Goal: Check status: Check status

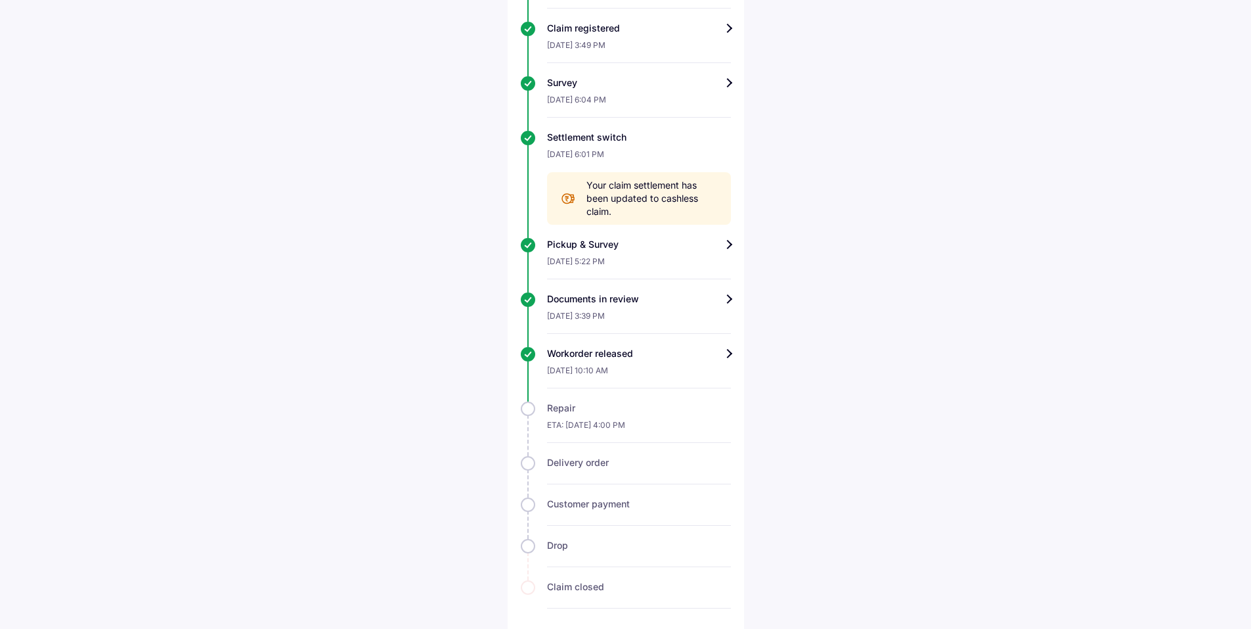
scroll to position [594, 0]
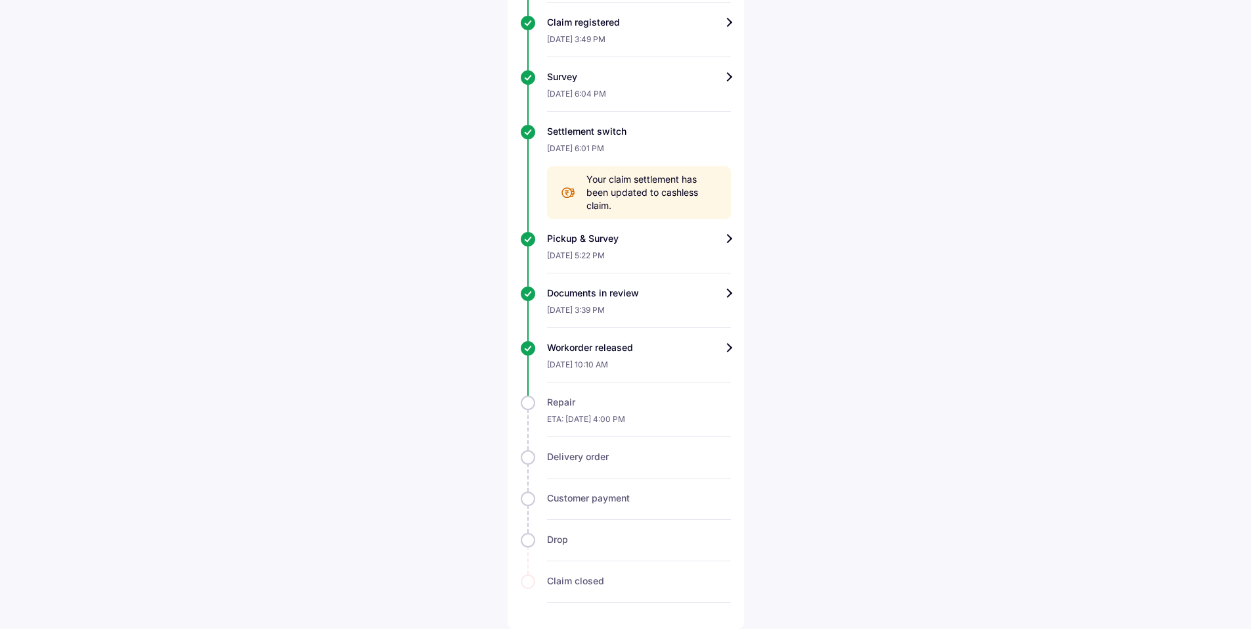
click at [715, 350] on div "Workorder released" at bounding box center [639, 347] width 184 height 13
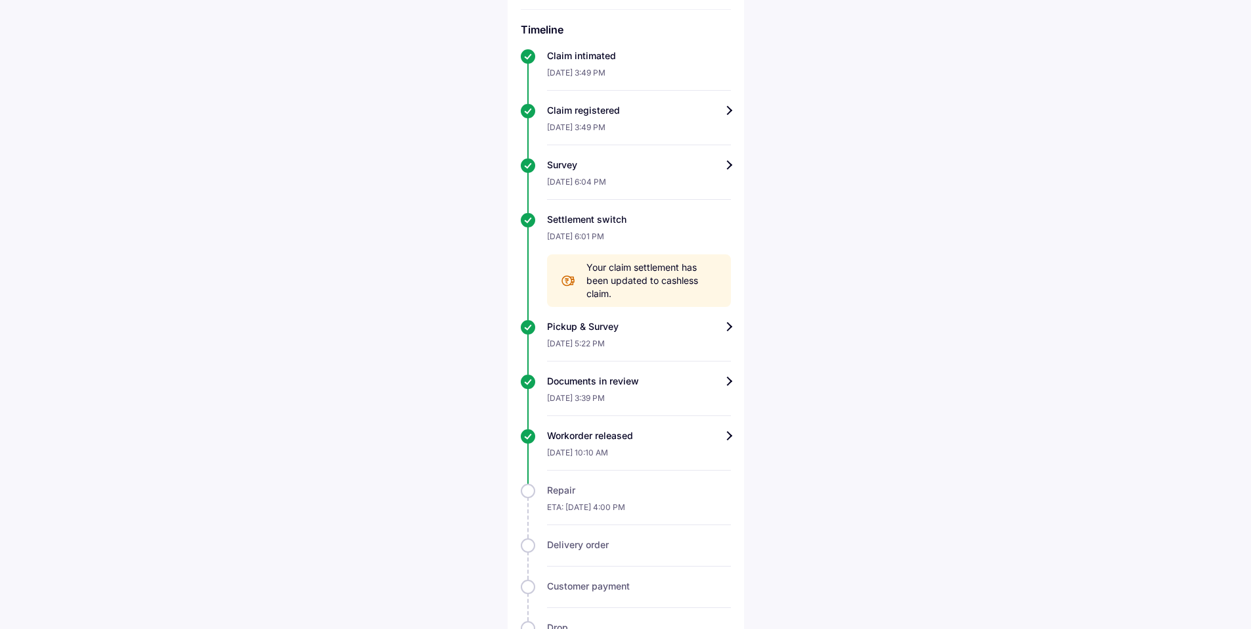
scroll to position [594, 0]
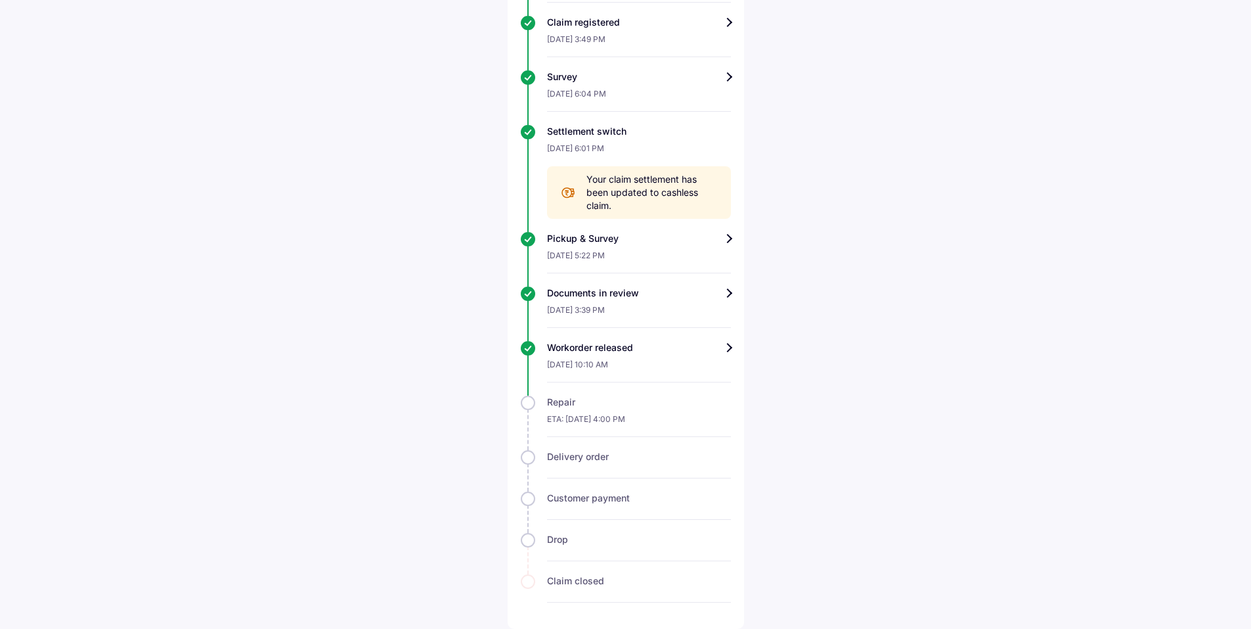
click at [725, 236] on div "Pickup & Survey" at bounding box center [639, 238] width 184 height 13
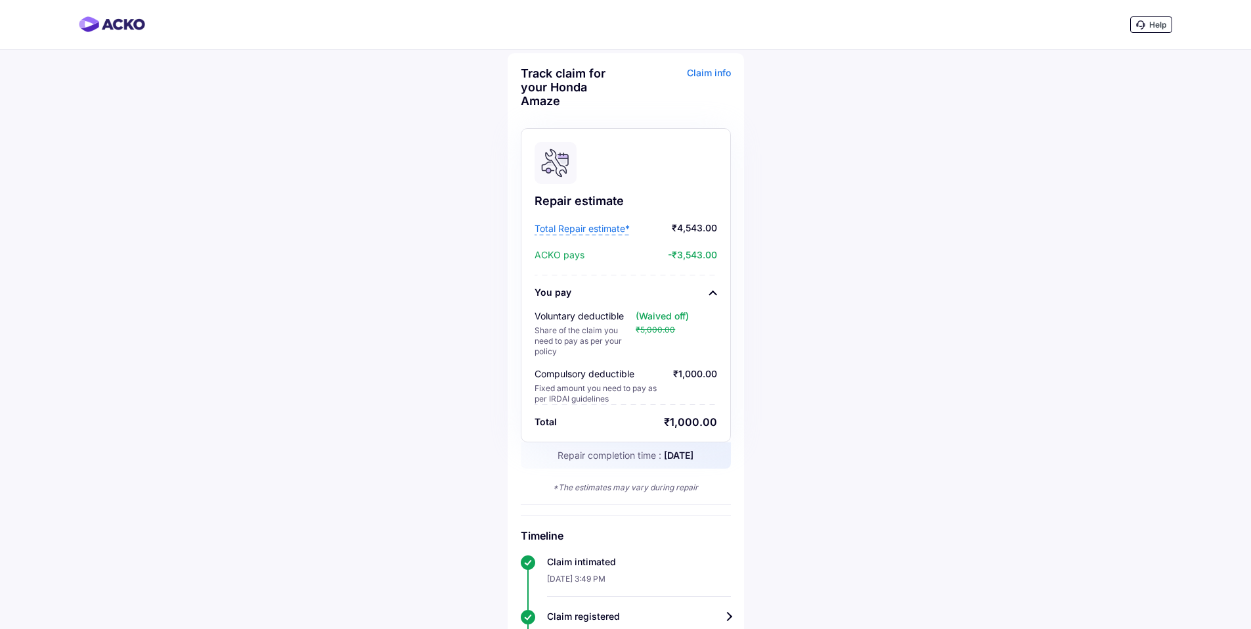
click at [65, 74] on div "Help Track claim for your Honda Amaze Claim info Repair estimate Total Repair e…" at bounding box center [625, 611] width 1251 height 1222
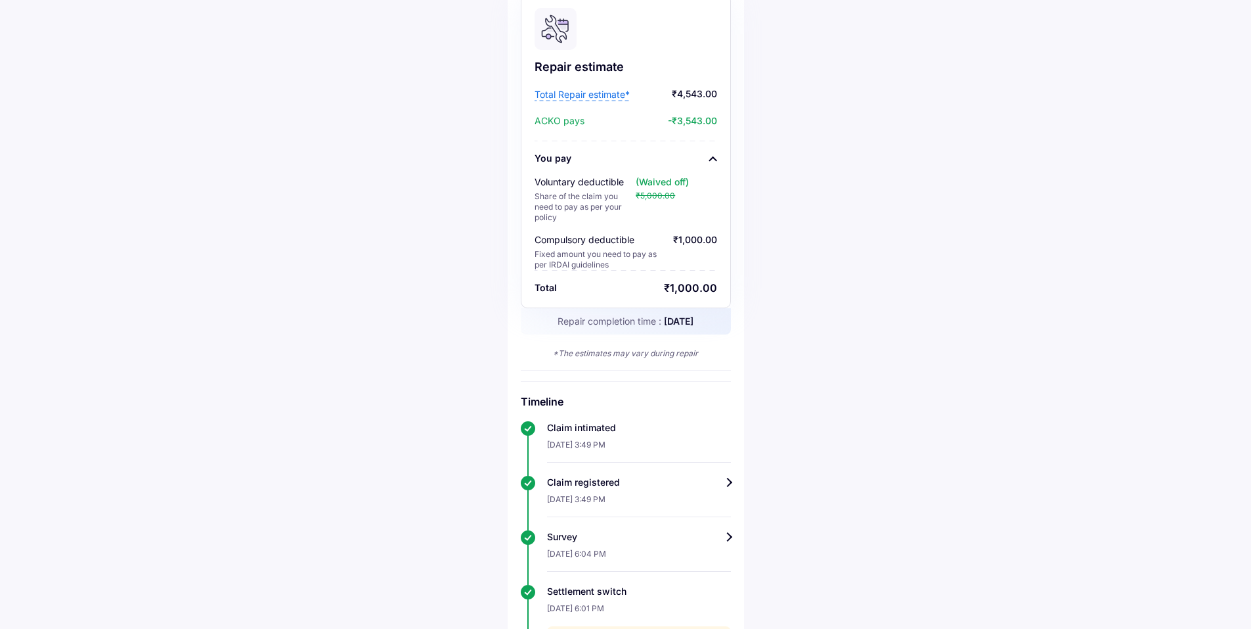
scroll to position [3, 0]
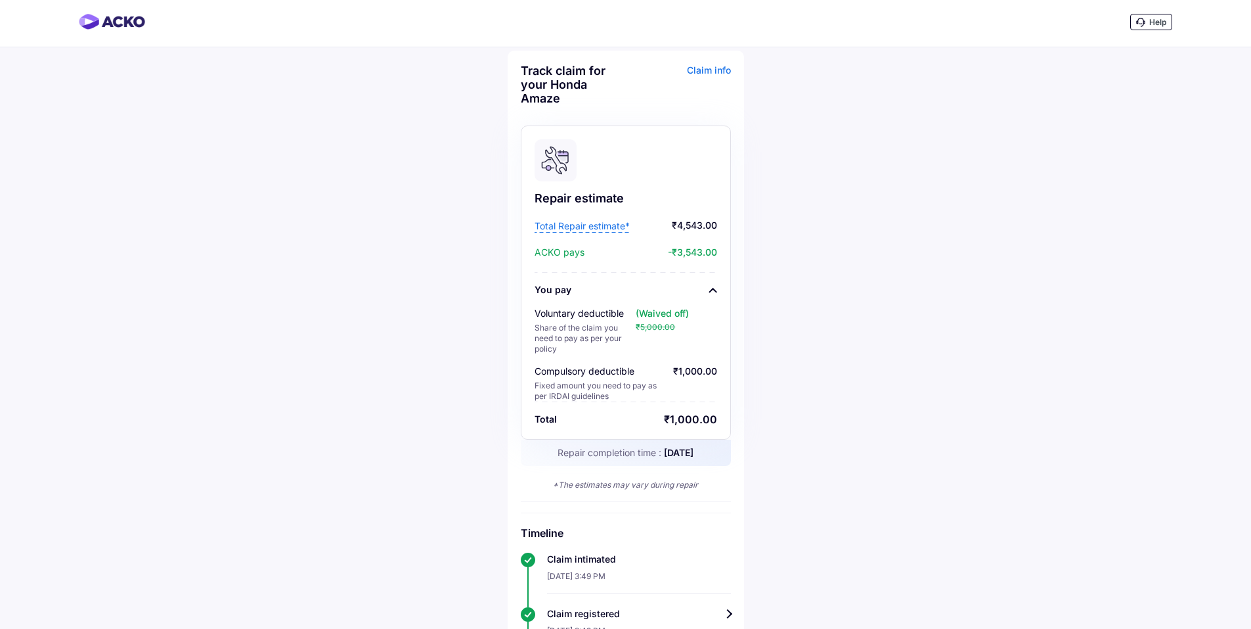
click at [586, 226] on span "Total Repair estimate*" at bounding box center [582, 225] width 95 height 13
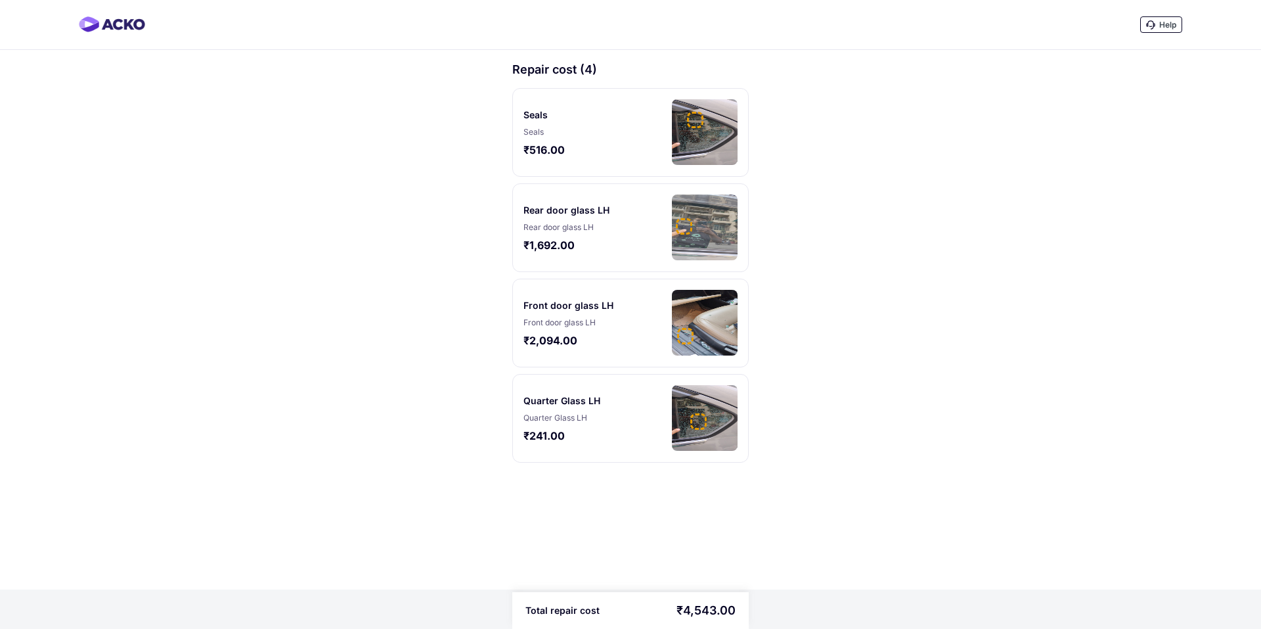
click at [682, 306] on img at bounding box center [705, 323] width 66 height 66
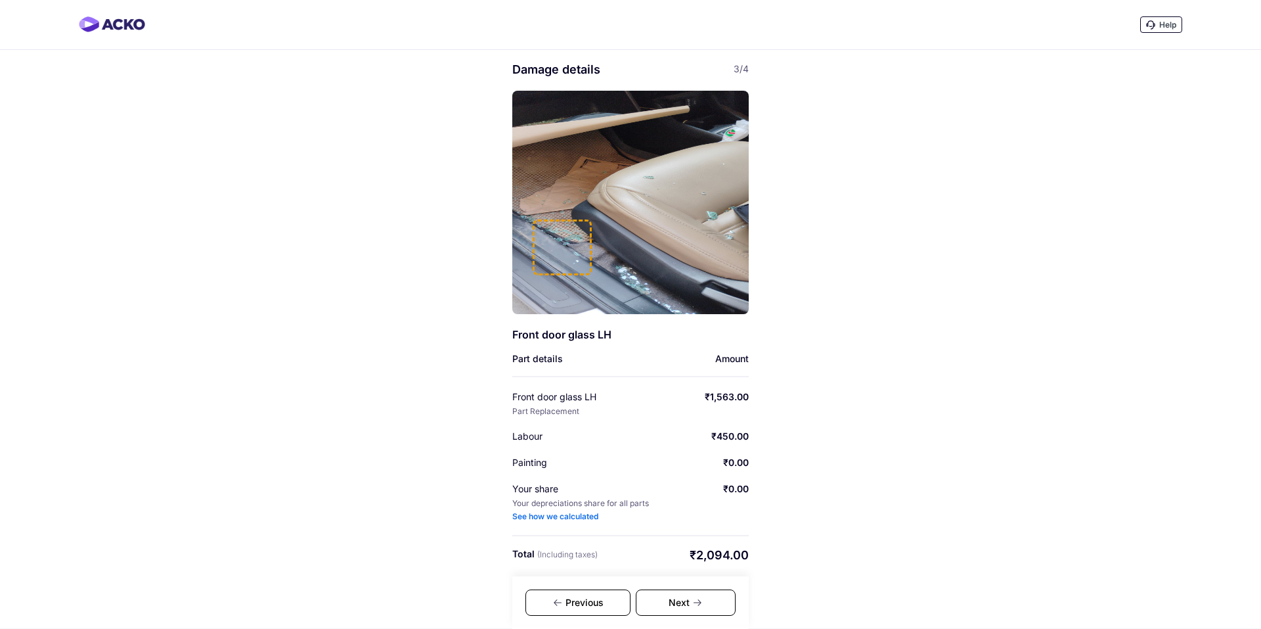
click at [600, 602] on div "Previous" at bounding box center [577, 602] width 105 height 26
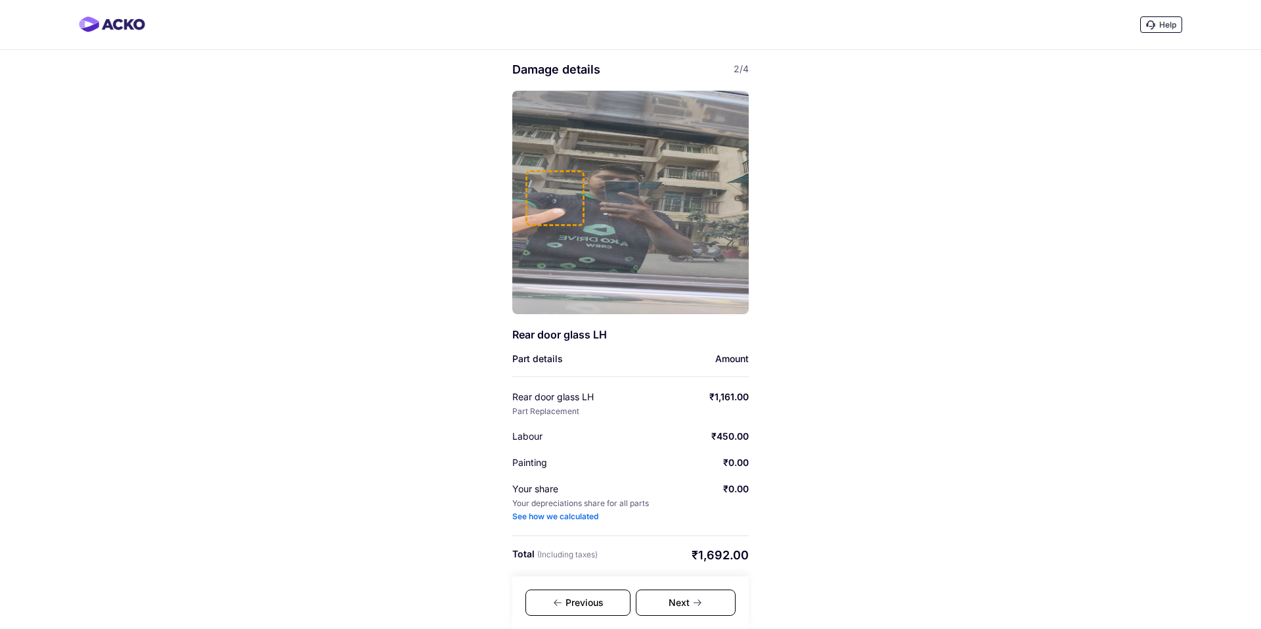
click at [598, 598] on div "Previous" at bounding box center [577, 602] width 105 height 26
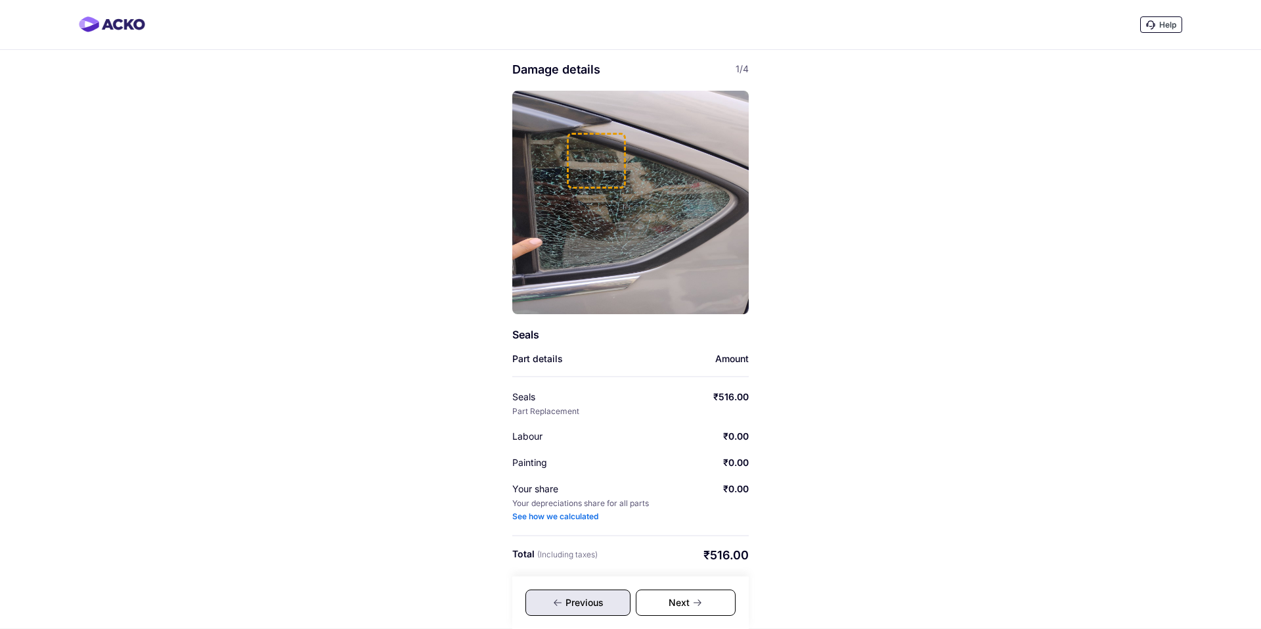
click at [693, 605] on icon at bounding box center [697, 602] width 11 height 11
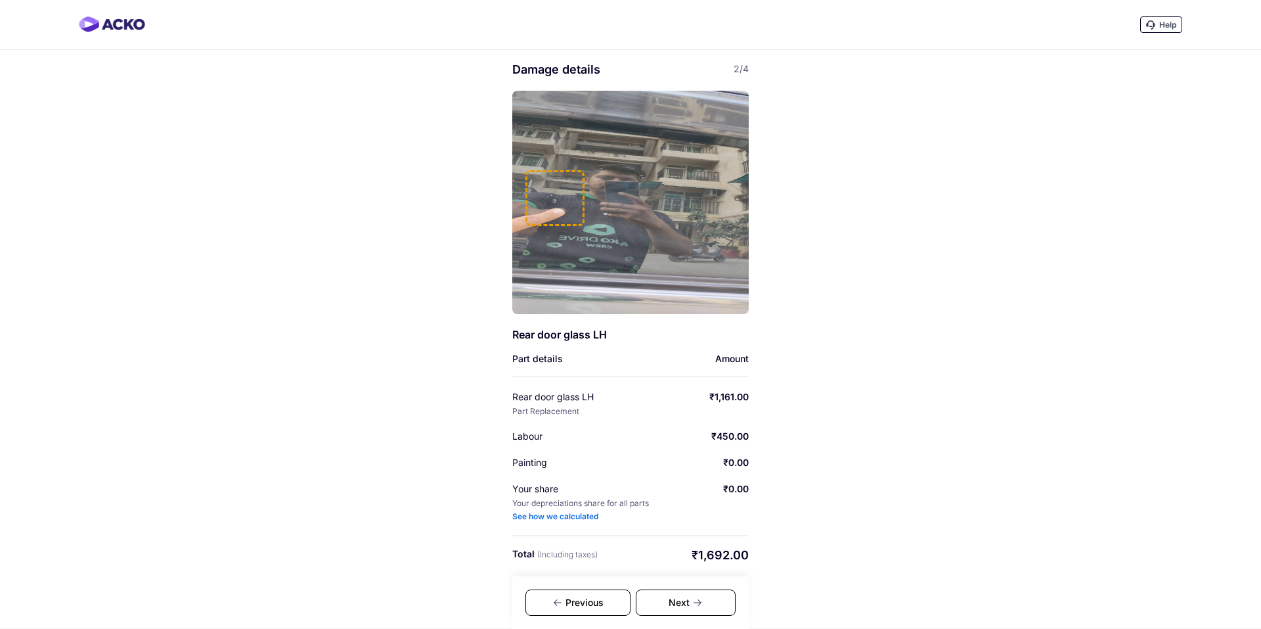
click at [685, 605] on div "Next" at bounding box center [686, 602] width 100 height 26
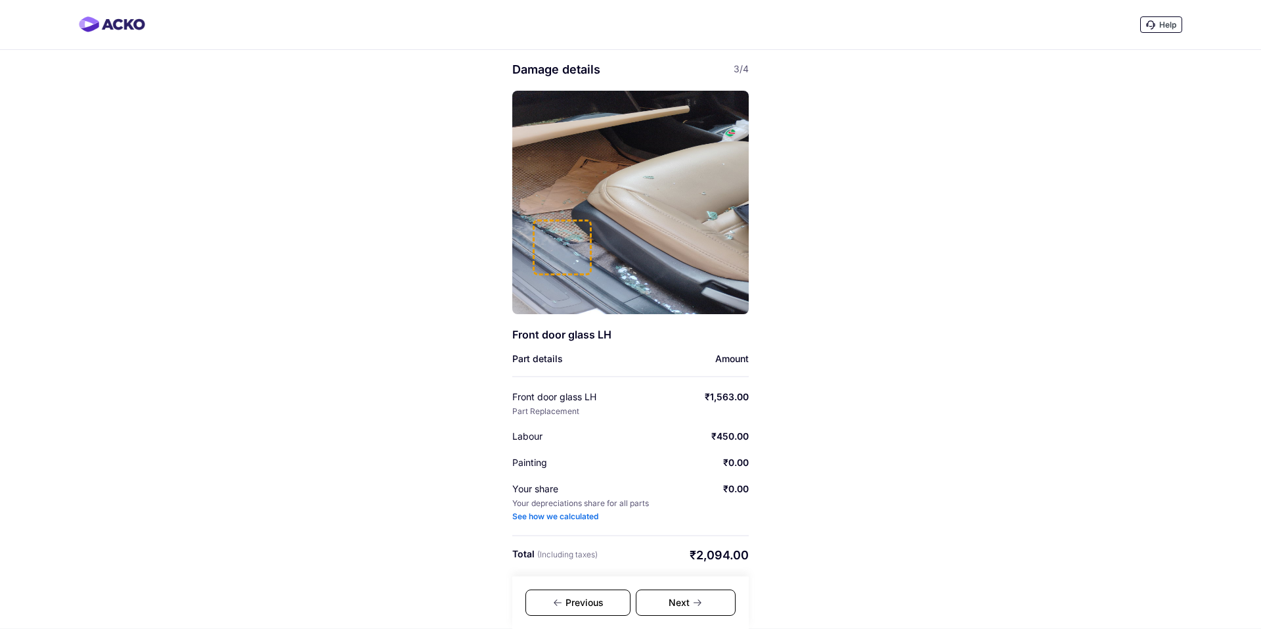
click at [700, 600] on icon at bounding box center [697, 602] width 11 height 11
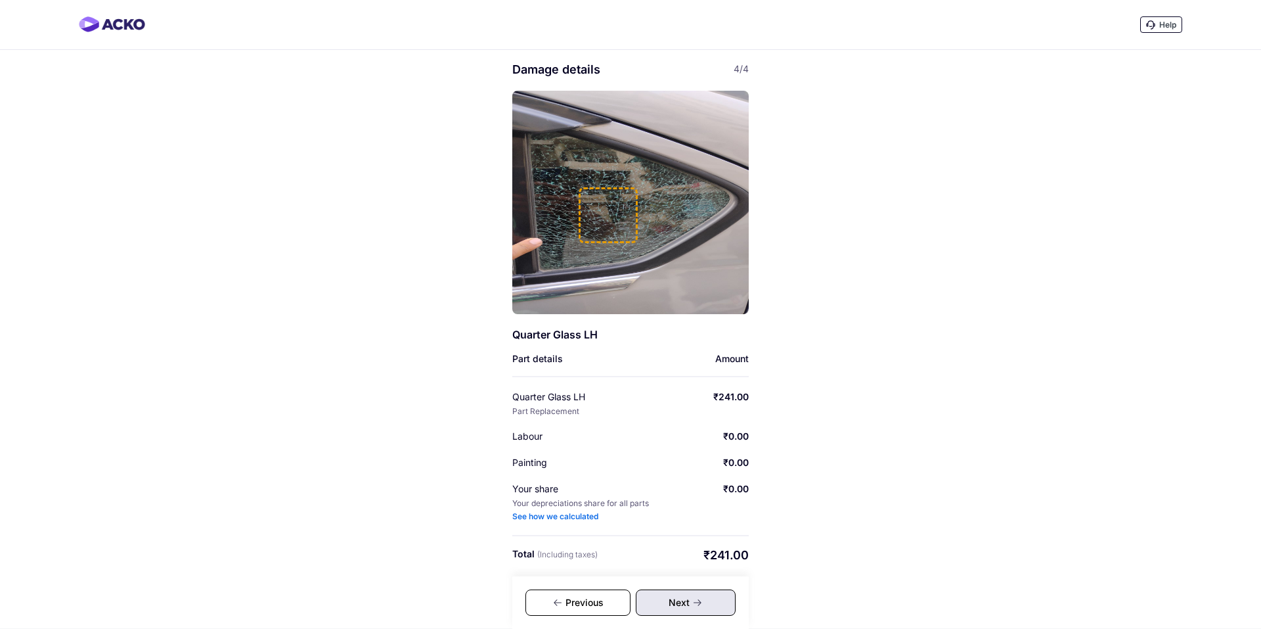
click at [700, 602] on icon at bounding box center [698, 602] width 8 height 7
click at [700, 601] on icon at bounding box center [697, 602] width 11 height 11
click at [334, 114] on div "Help Damage details 4/4 Quarter Glass LH Part details Amount Quarter Glass LH P…" at bounding box center [630, 314] width 1261 height 628
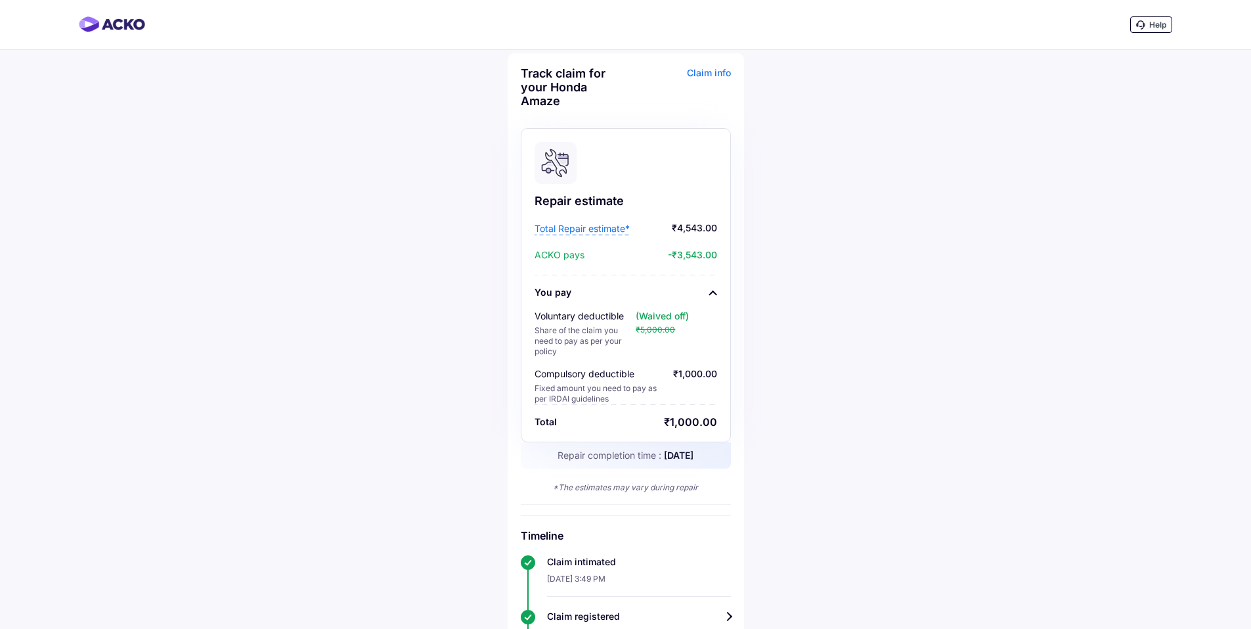
click at [615, 228] on span "Total Repair estimate*" at bounding box center [582, 228] width 95 height 13
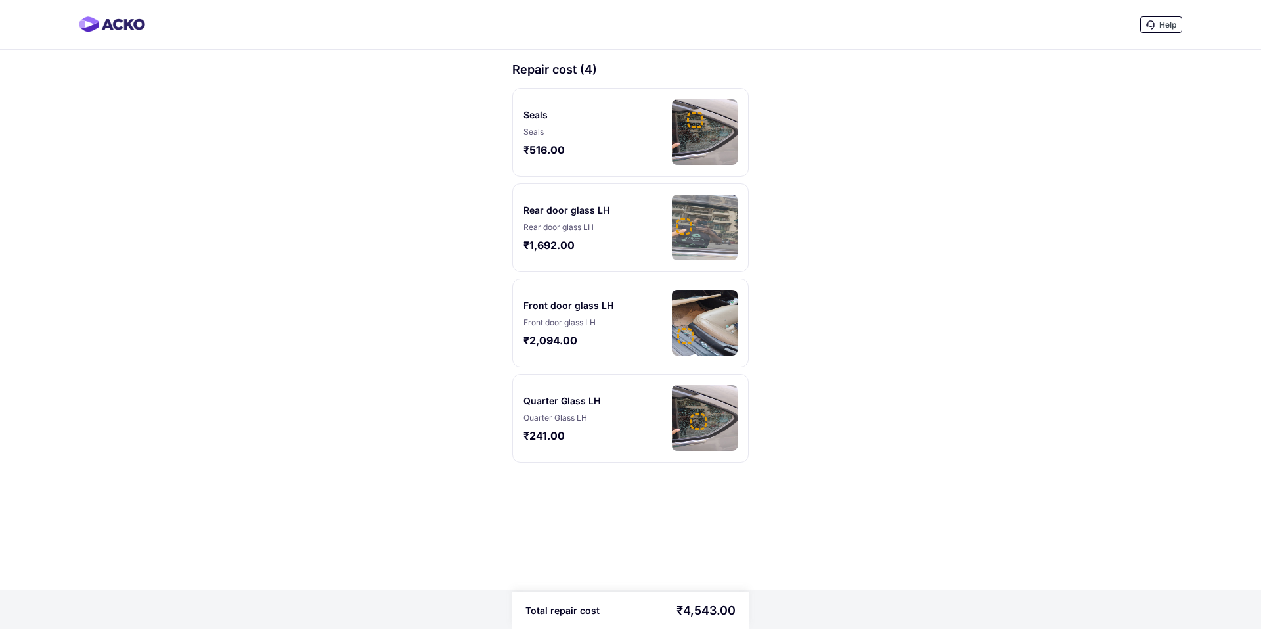
click at [687, 122] on div at bounding box center [695, 120] width 16 height 16
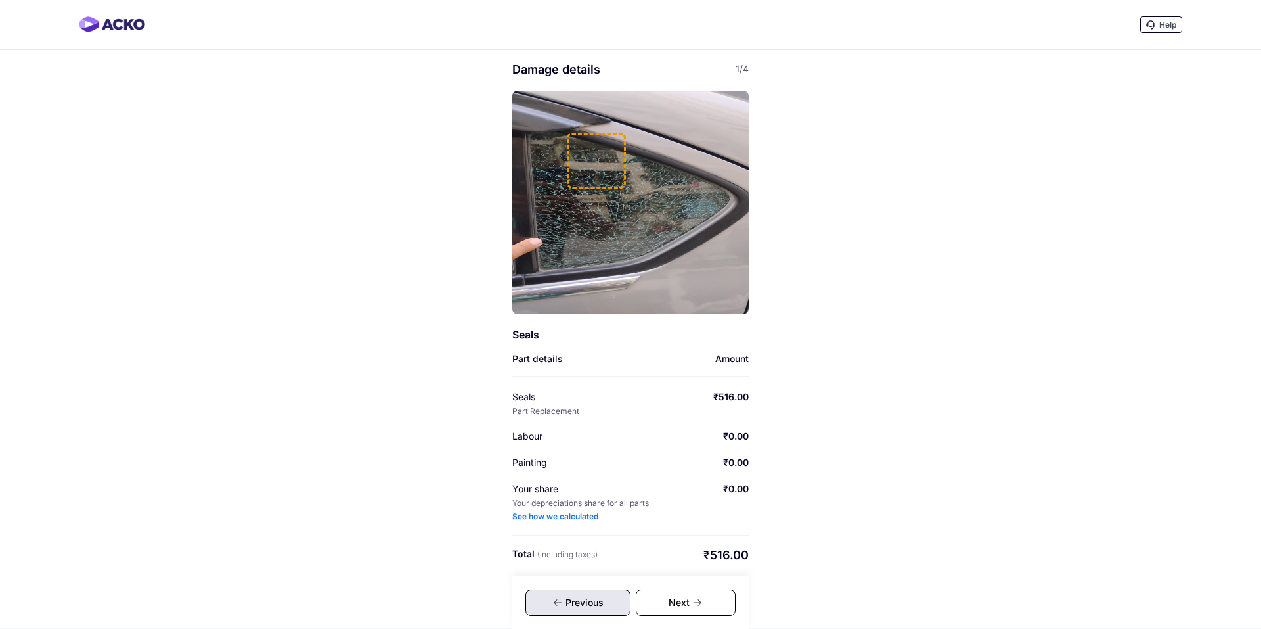
click at [608, 172] on div at bounding box center [596, 161] width 59 height 56
click at [705, 601] on div "Next" at bounding box center [686, 602] width 100 height 26
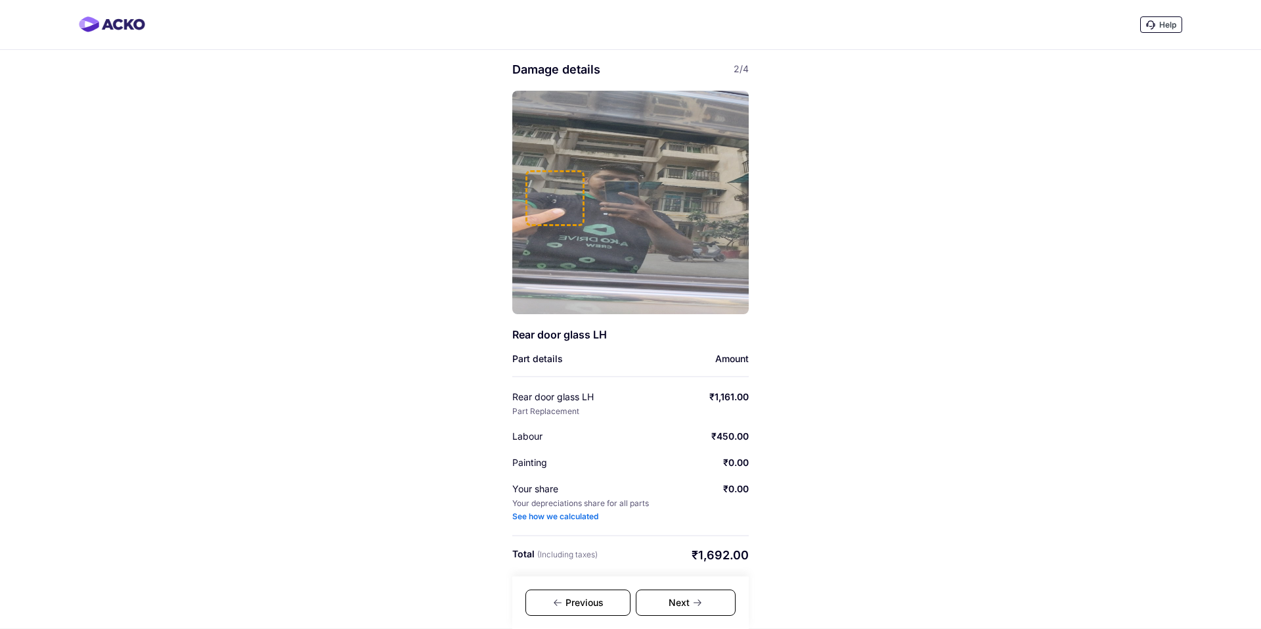
click at [705, 601] on div "Next" at bounding box center [686, 602] width 100 height 26
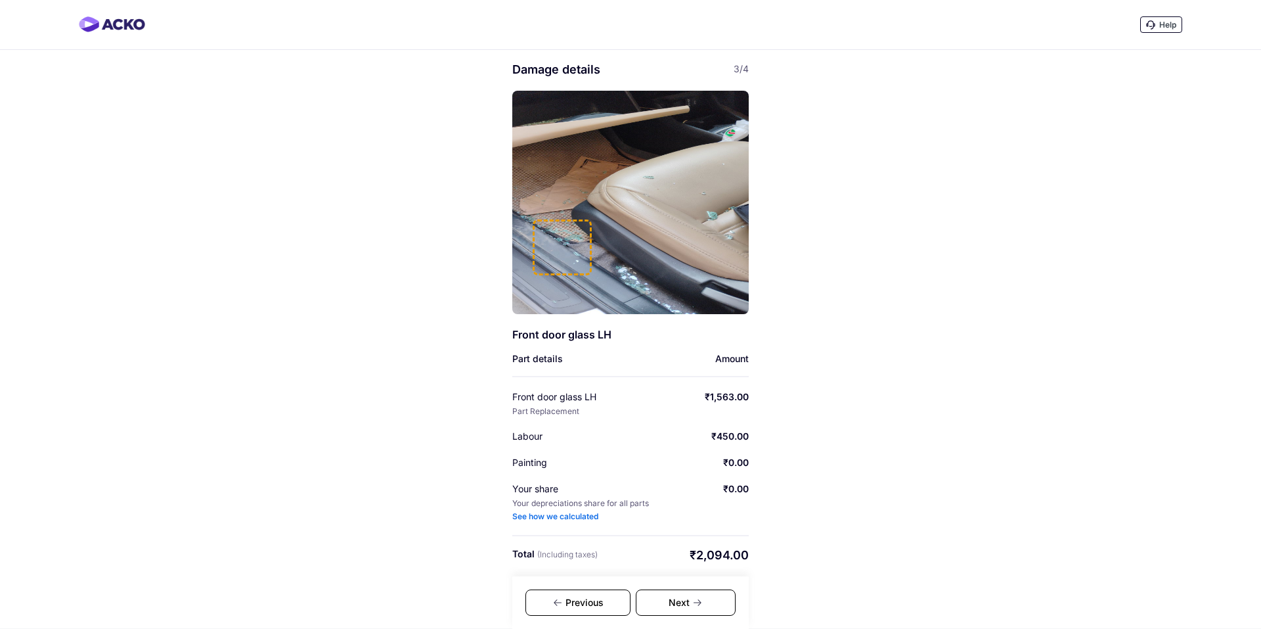
click at [705, 601] on div "Next" at bounding box center [686, 602] width 100 height 26
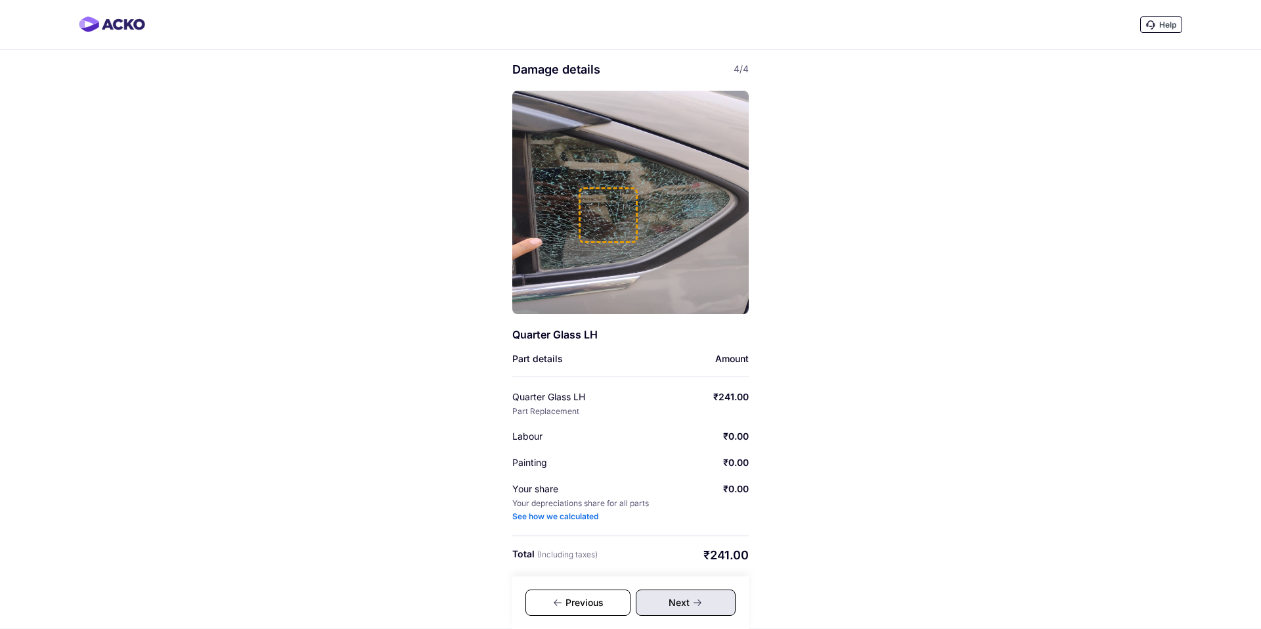
click at [705, 601] on div "Next" at bounding box center [686, 602] width 100 height 26
click at [613, 599] on div "Previous" at bounding box center [577, 602] width 105 height 26
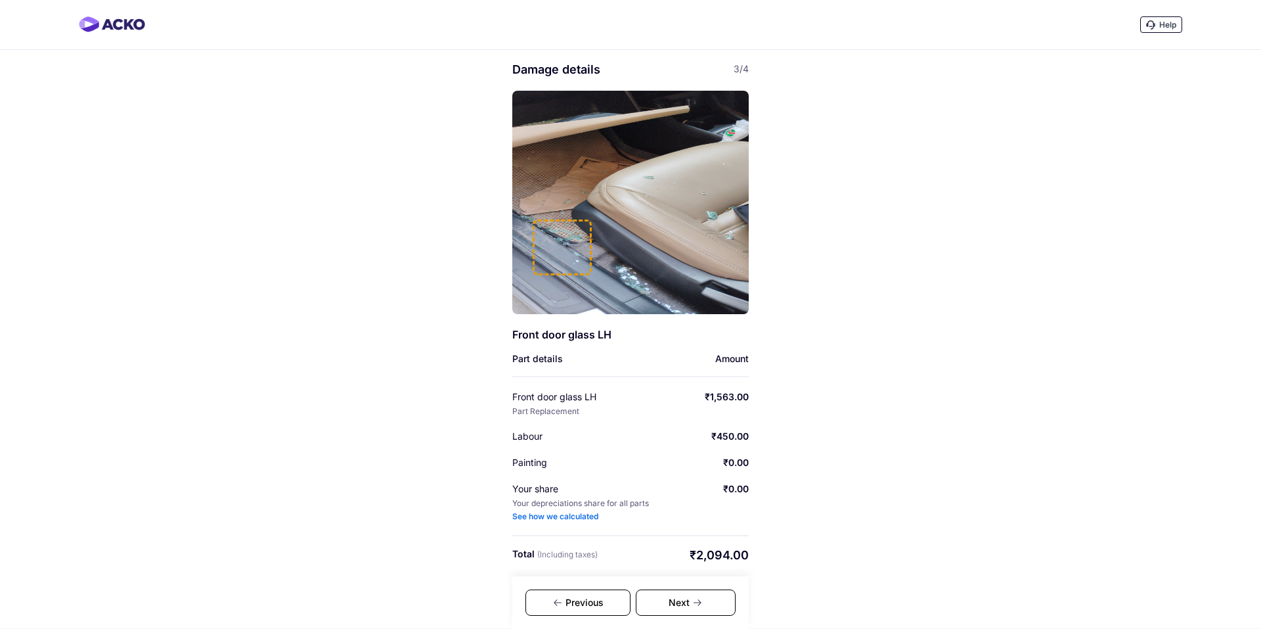
click at [612, 600] on div "Previous" at bounding box center [577, 602] width 105 height 26
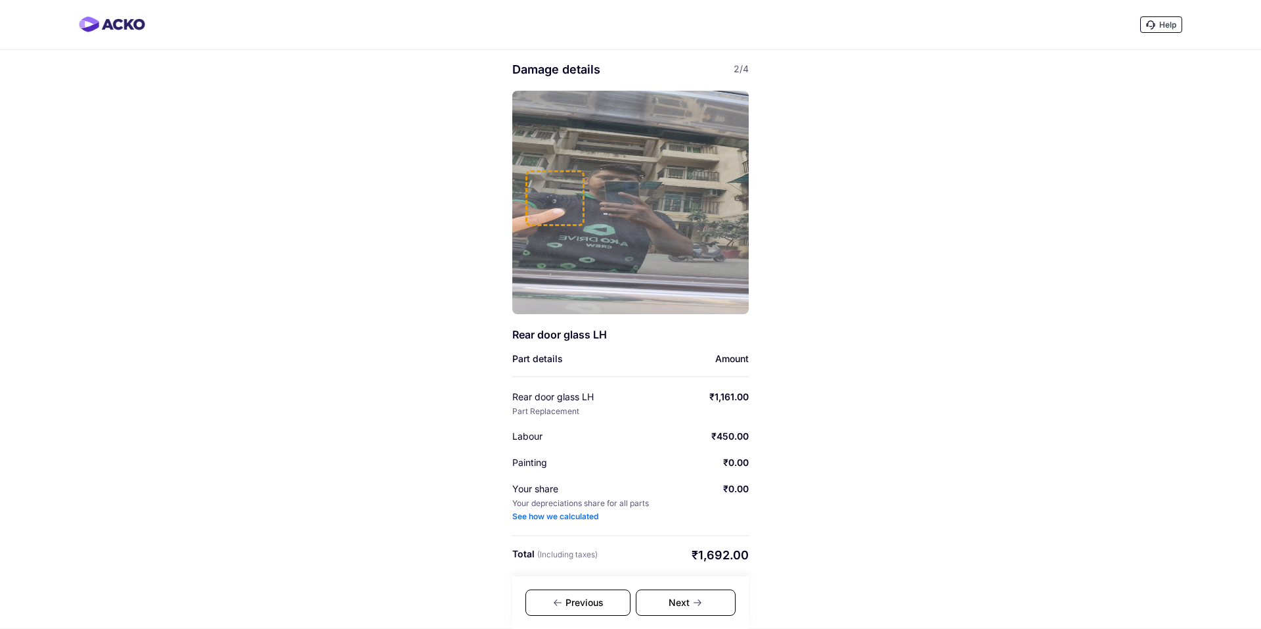
click at [611, 600] on div "Previous" at bounding box center [577, 602] width 105 height 26
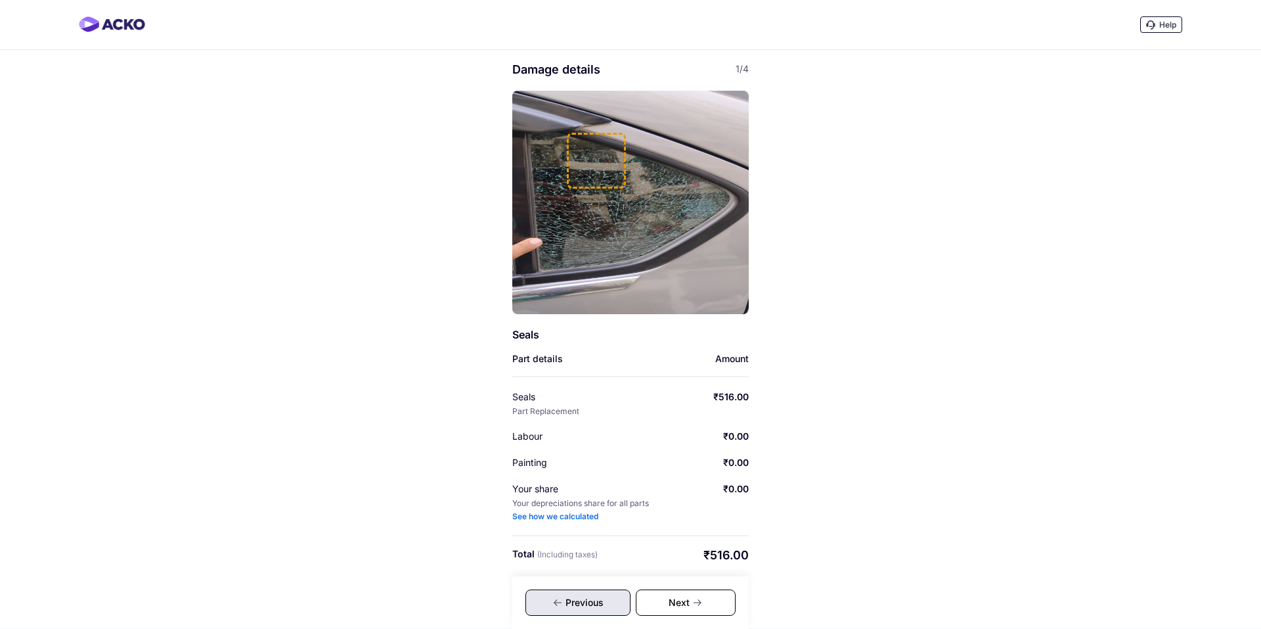
click at [611, 600] on div "Previous" at bounding box center [577, 602] width 105 height 26
click at [595, 600] on div "Previous" at bounding box center [577, 602] width 105 height 26
click at [299, 80] on div "Help Damage details 1/4 Seals Part details Amount Seals Part Replacement ₹516.0…" at bounding box center [630, 314] width 1261 height 628
